Goal: Navigation & Orientation: Find specific page/section

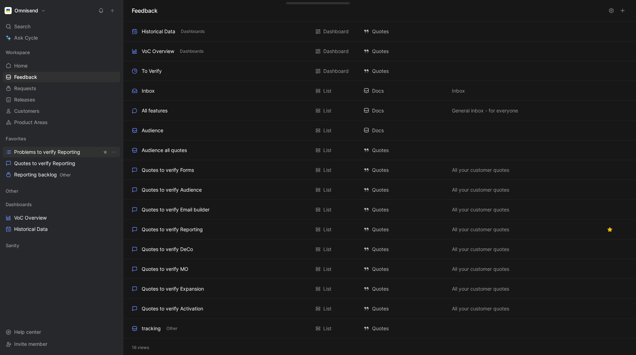
click at [41, 152] on span "Problems to verify Reporting" at bounding box center [47, 151] width 66 height 7
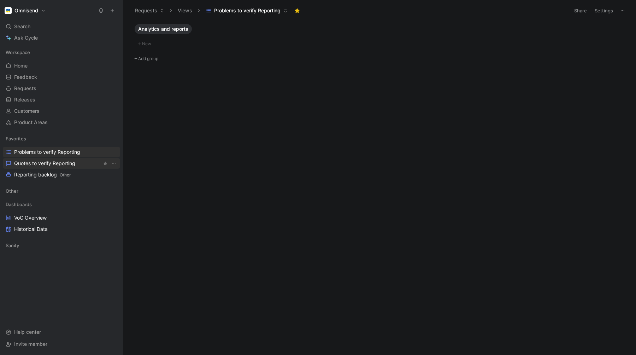
click at [39, 164] on span "Quotes to verify Reporting" at bounding box center [44, 163] width 61 height 7
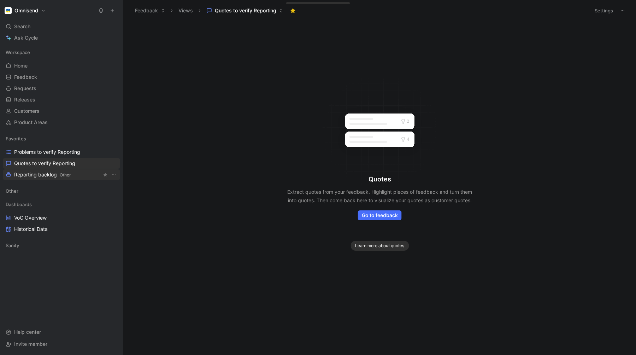
click at [37, 175] on span "Reporting backlog Other" at bounding box center [42, 174] width 57 height 7
